Goal: Navigation & Orientation: Find specific page/section

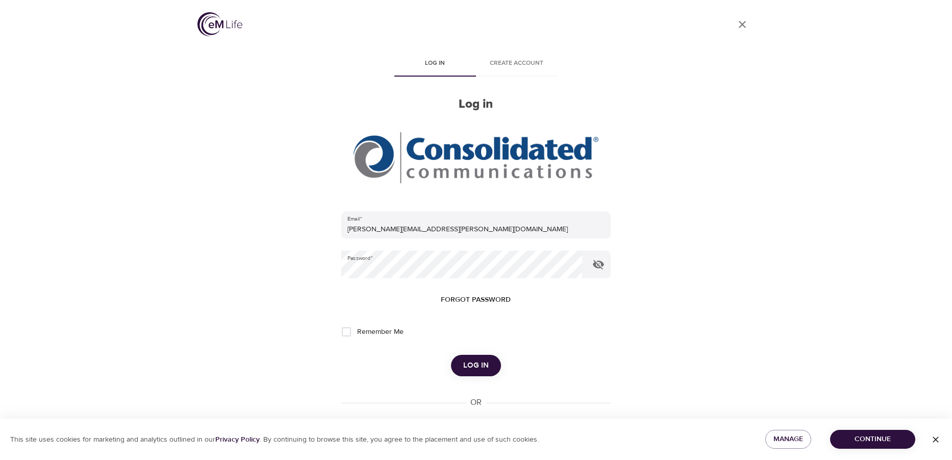
click at [474, 363] on span "Log in" at bounding box center [476, 365] width 26 height 13
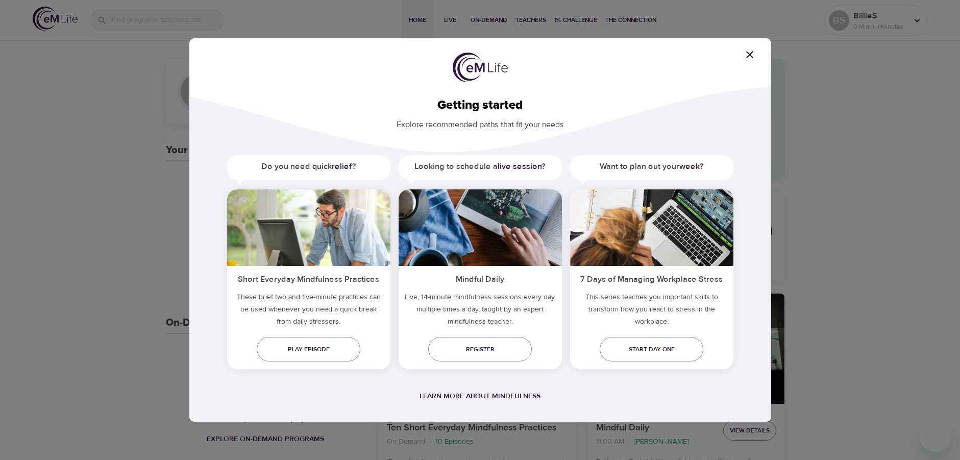
click at [750, 50] on div "Getting started Explore recommended paths that fit your needs Do you need quick…" at bounding box center [480, 229] width 582 height 383
click at [749, 52] on icon "button" at bounding box center [749, 54] width 12 height 12
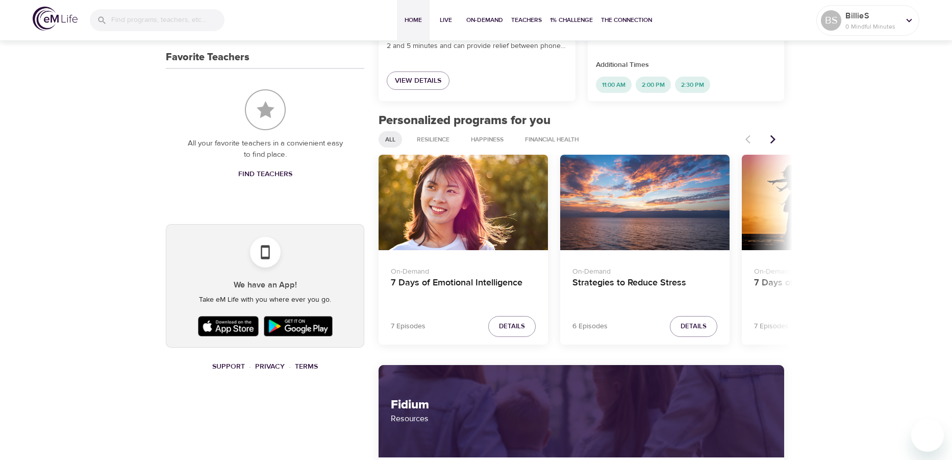
scroll to position [386, 0]
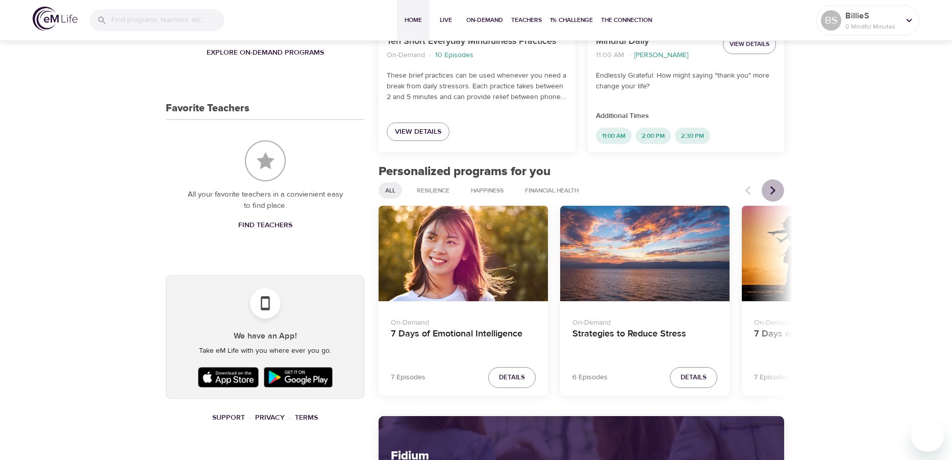
click at [771, 189] on icon "Next items" at bounding box center [773, 190] width 10 height 10
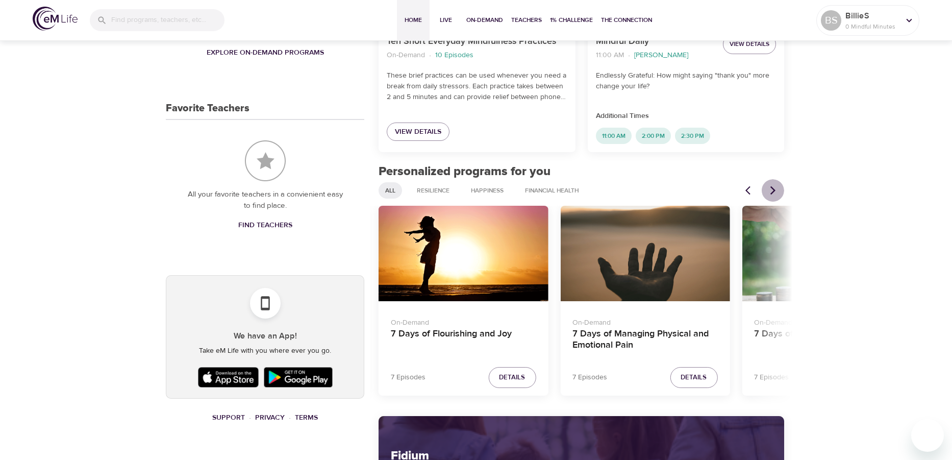
click at [771, 189] on icon "Next items" at bounding box center [773, 190] width 10 height 10
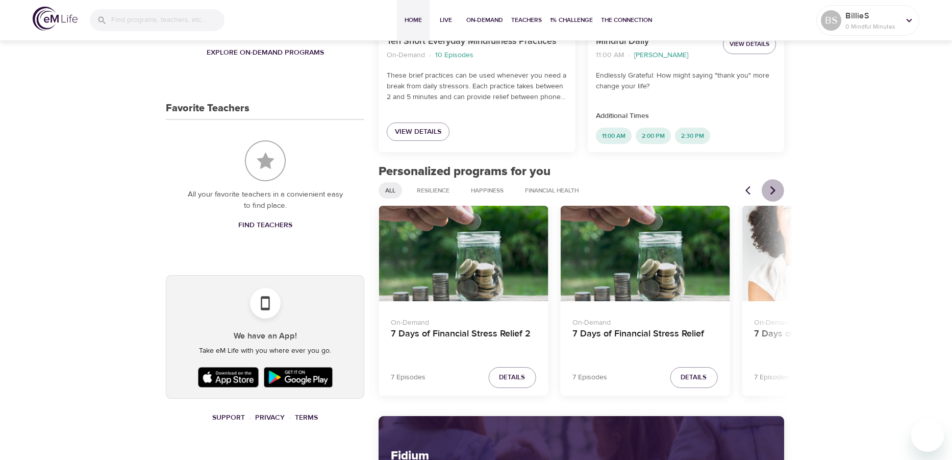
click at [771, 189] on icon "Next items" at bounding box center [773, 190] width 10 height 10
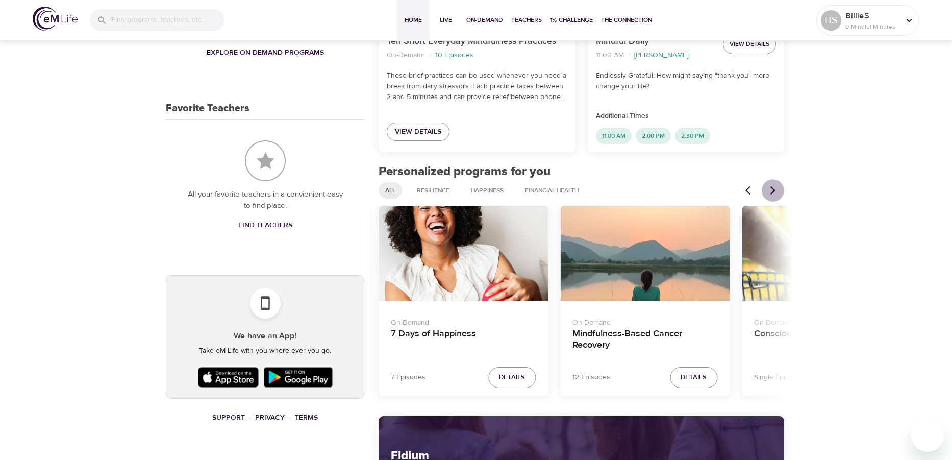
click at [771, 189] on icon "Next items" at bounding box center [773, 190] width 10 height 10
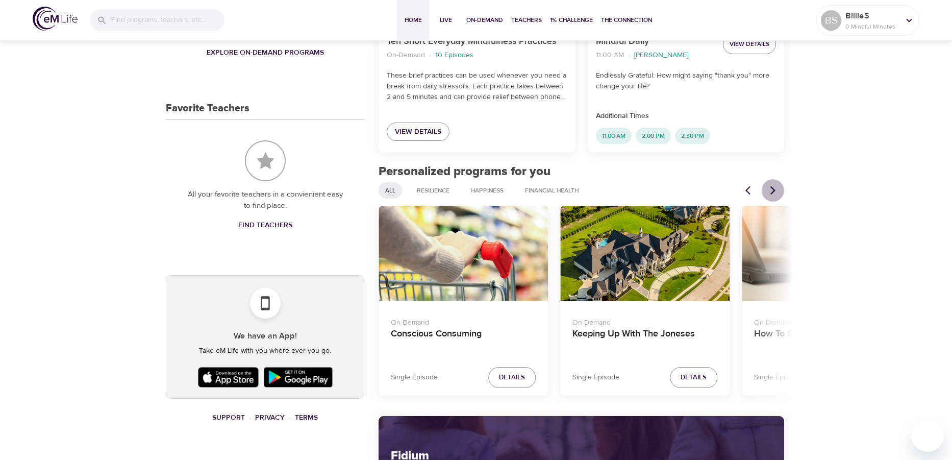
click at [771, 189] on icon "Next items" at bounding box center [773, 190] width 10 height 10
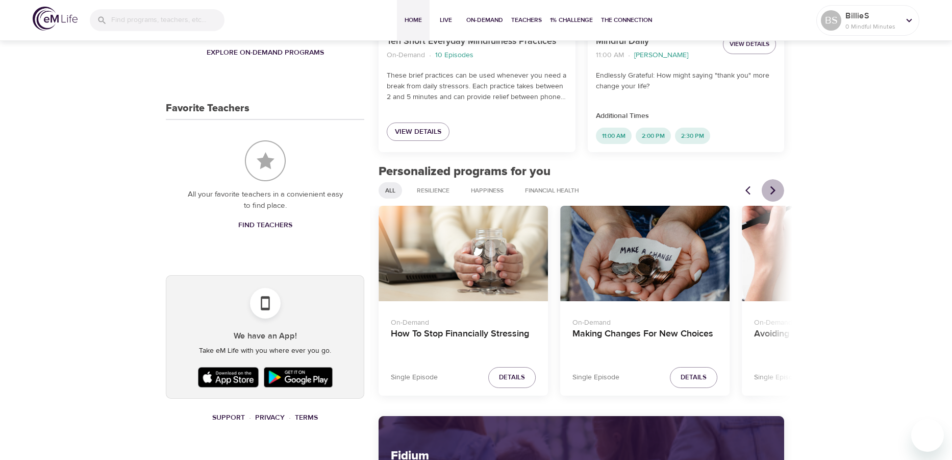
click at [771, 189] on icon "Next items" at bounding box center [773, 190] width 10 height 10
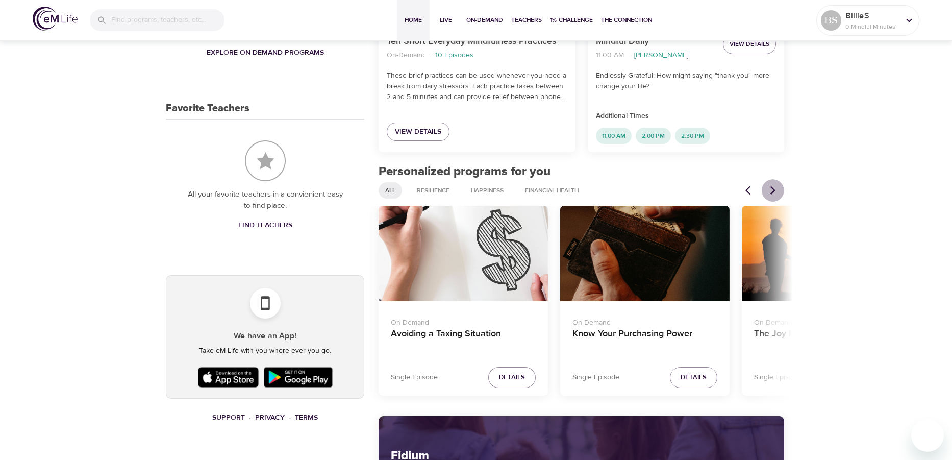
click at [771, 189] on icon "Next items" at bounding box center [773, 190] width 10 height 10
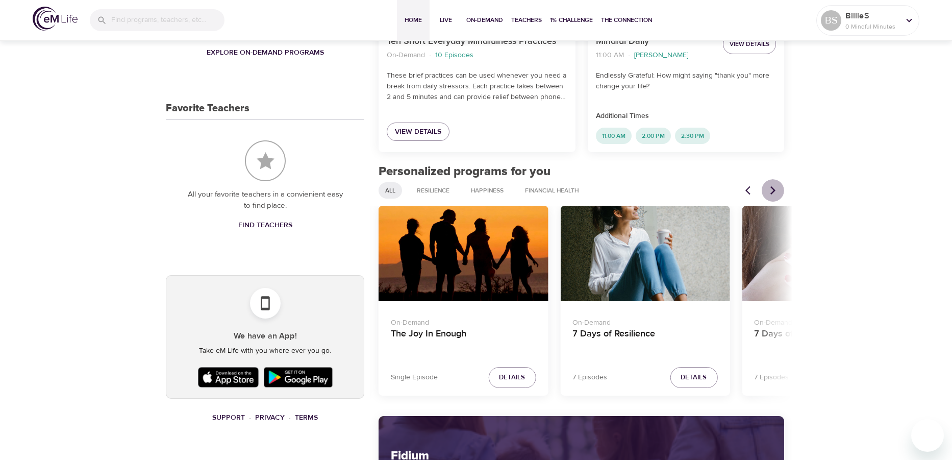
click at [771, 189] on icon "Next items" at bounding box center [773, 190] width 10 height 10
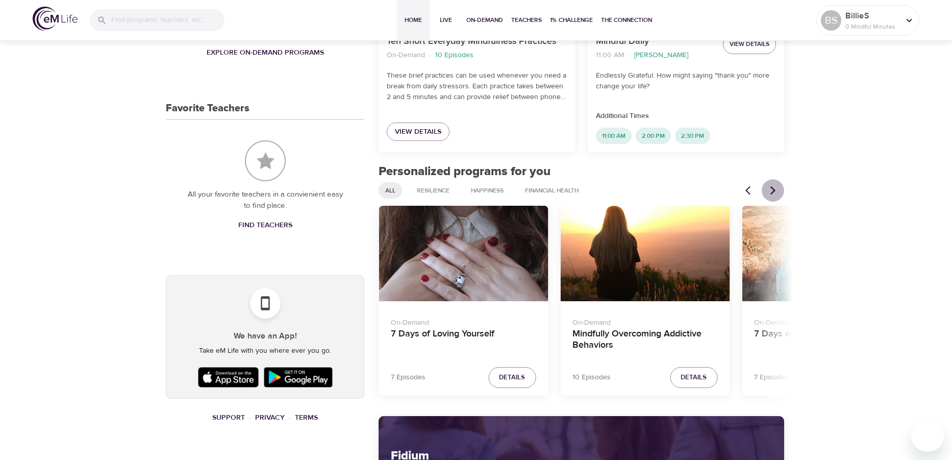
click at [771, 189] on icon "Next items" at bounding box center [773, 190] width 10 height 10
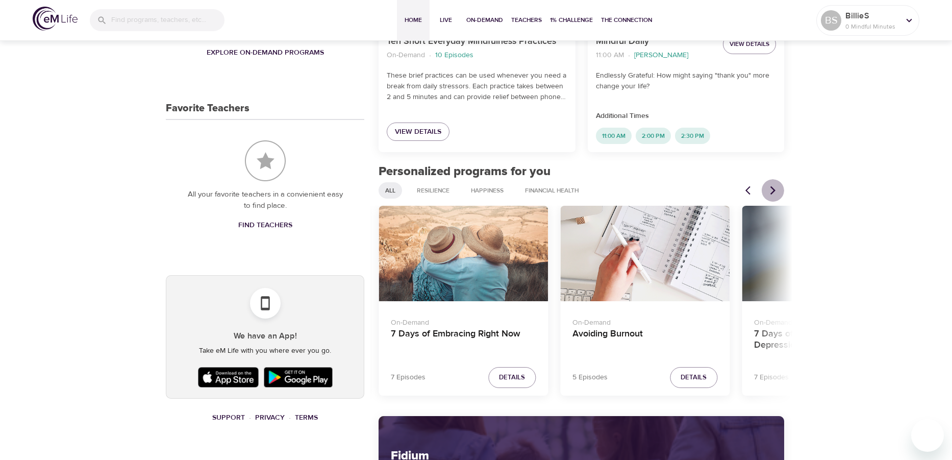
click at [771, 189] on icon "Next items" at bounding box center [773, 190] width 10 height 10
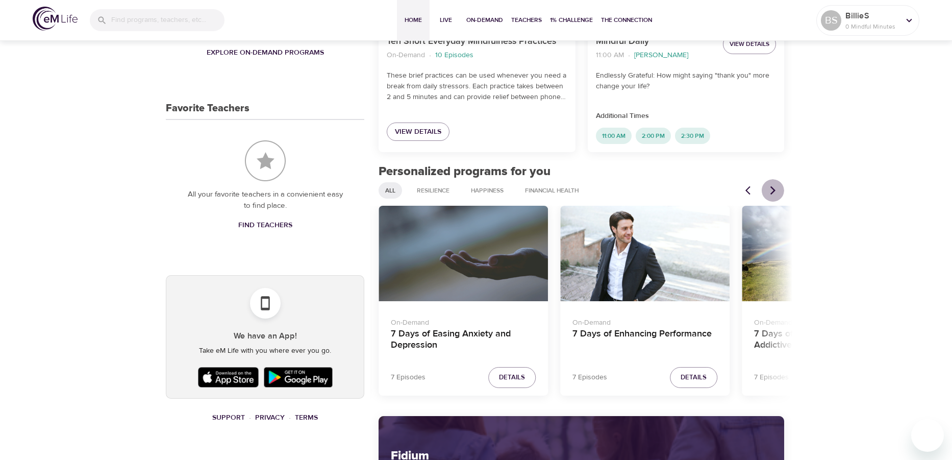
click at [771, 189] on icon "Next items" at bounding box center [773, 190] width 10 height 10
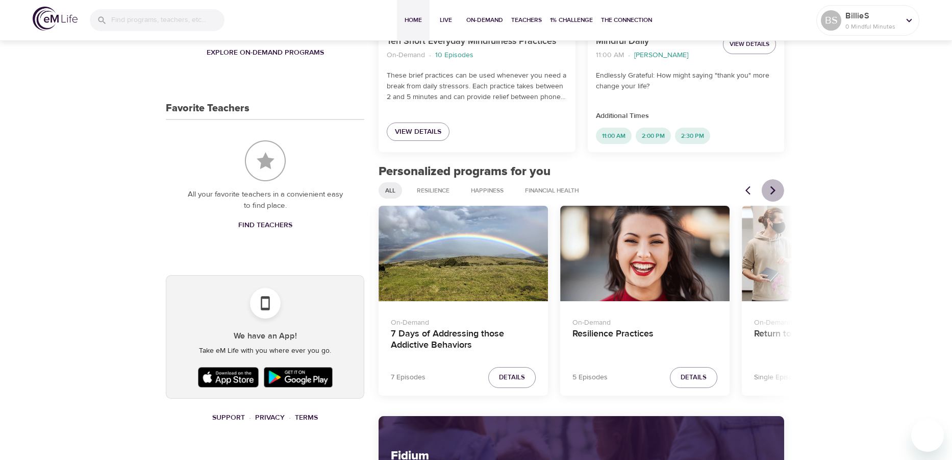
click at [771, 189] on icon "Next items" at bounding box center [773, 190] width 10 height 10
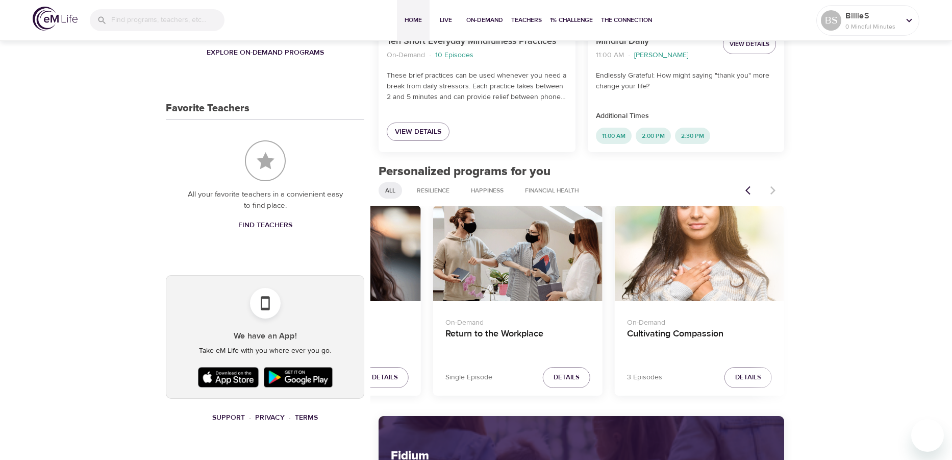
click at [771, 189] on div at bounding box center [761, 190] width 45 height 22
click at [750, 193] on icon "Previous items" at bounding box center [750, 190] width 10 height 10
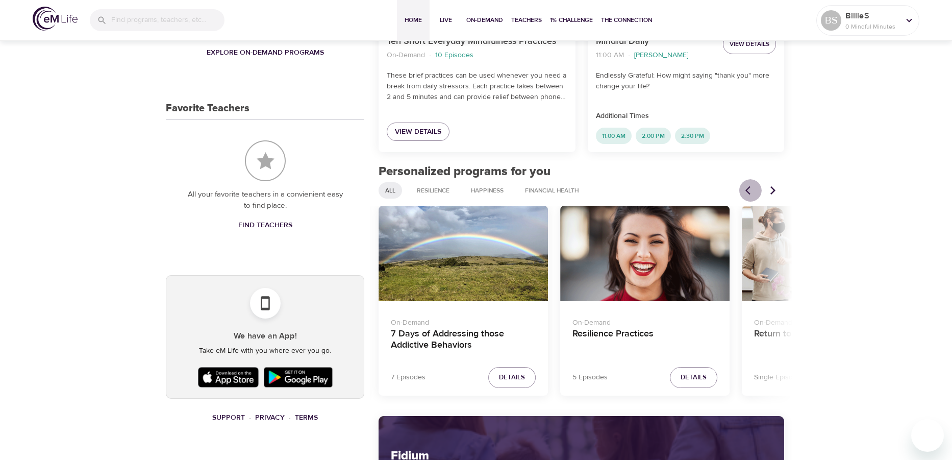
click at [749, 193] on icon "Previous items" at bounding box center [747, 190] width 5 height 9
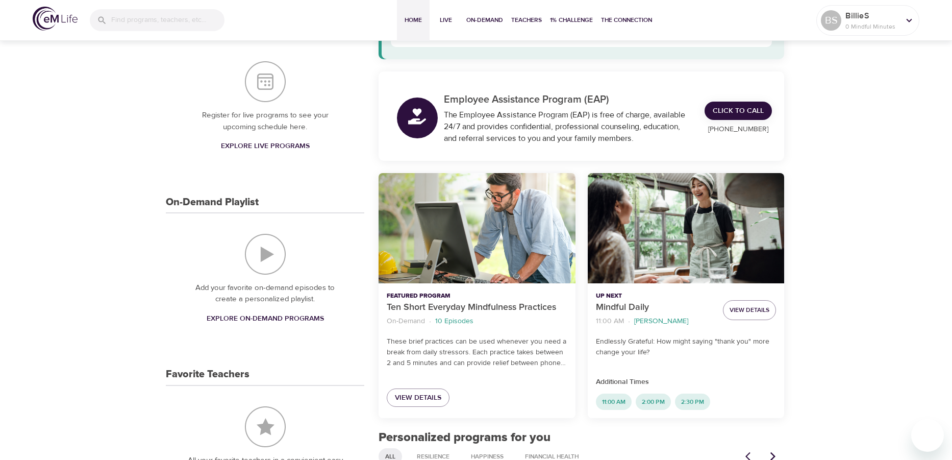
scroll to position [0, 0]
